Goal: Find specific page/section: Find specific page/section

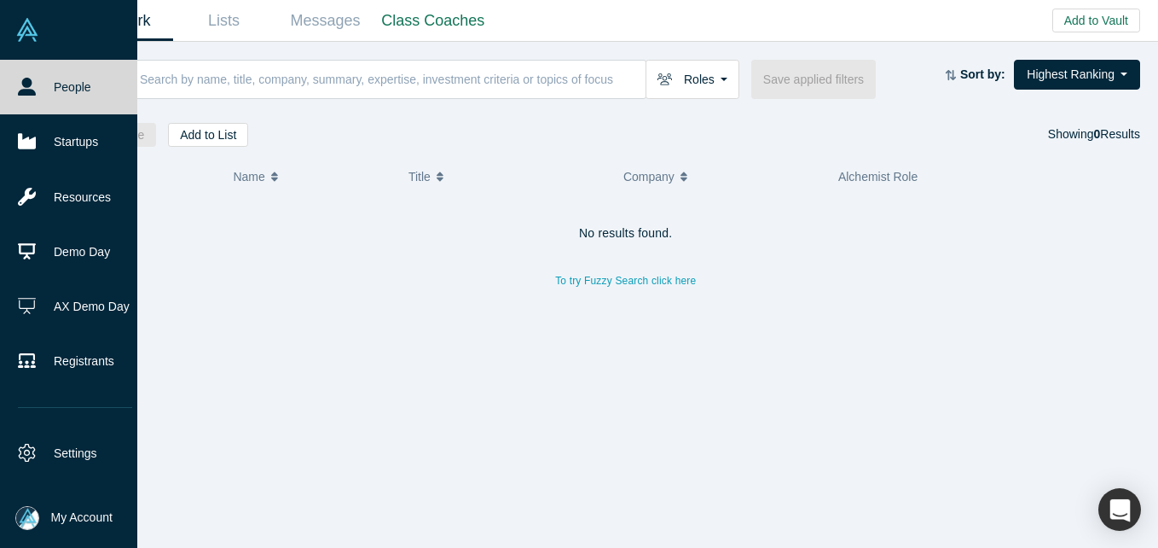
click at [38, 517] on img at bounding box center [27, 518] width 24 height 24
